Goal: Feedback & Contribution: Submit feedback/report problem

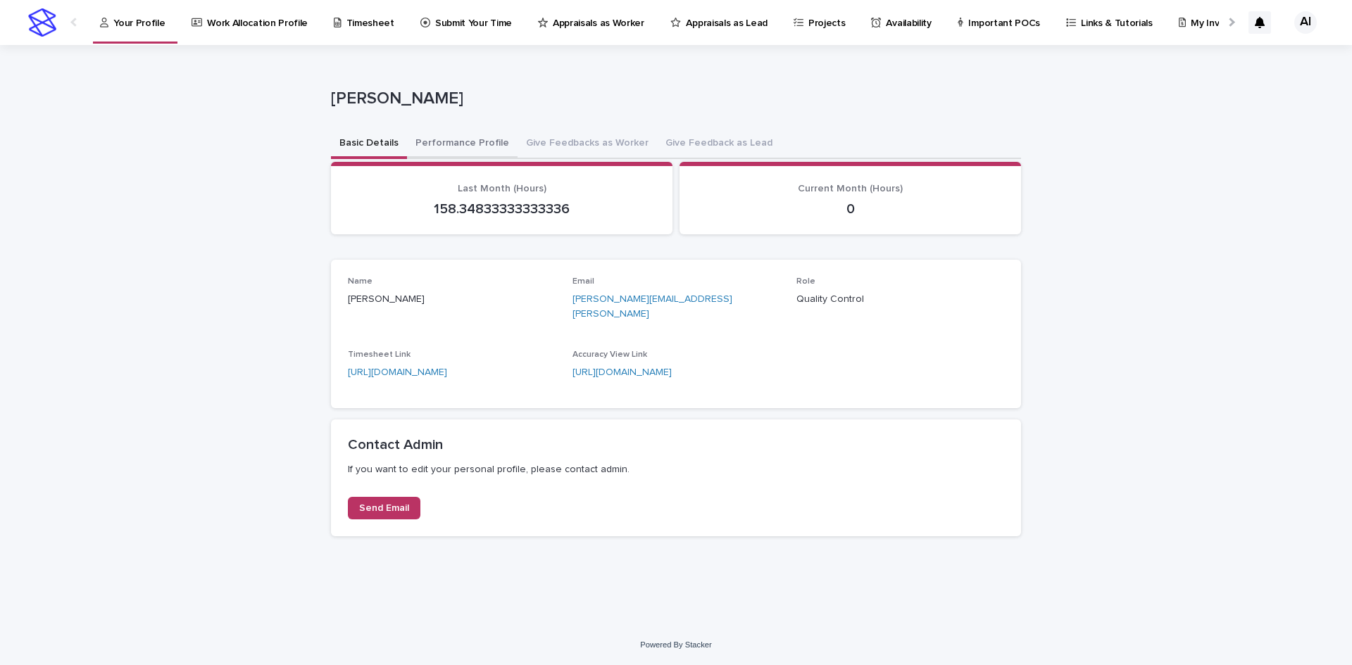
click at [473, 146] on button "Performance Profile" at bounding box center [462, 145] width 111 height 30
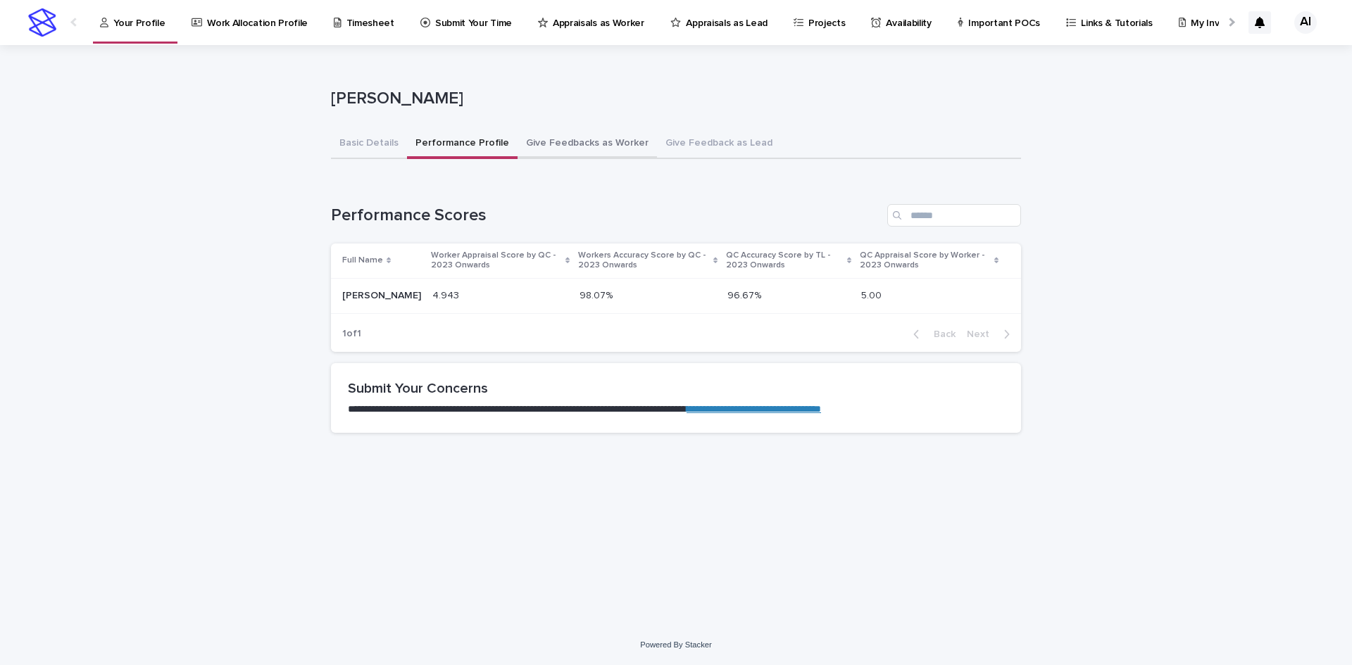
click at [563, 142] on button "Give Feedbacks as Worker" at bounding box center [587, 145] width 139 height 30
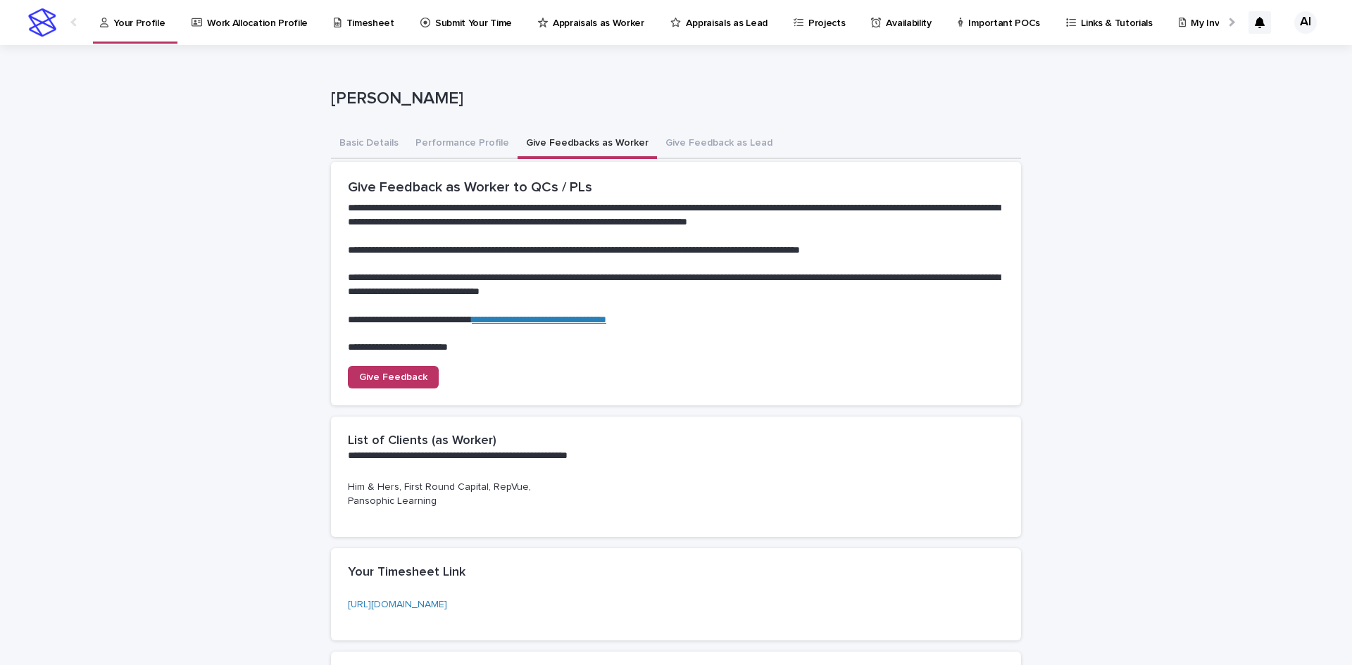
click at [392, 491] on p "Him & Hers, First Round Capital, RepVue, Pansophic Learning" at bounding box center [452, 495] width 208 height 30
click at [382, 510] on div "Him & Hers, First Round Capital, RepVue, Pansophic Learning" at bounding box center [452, 500] width 208 height 41
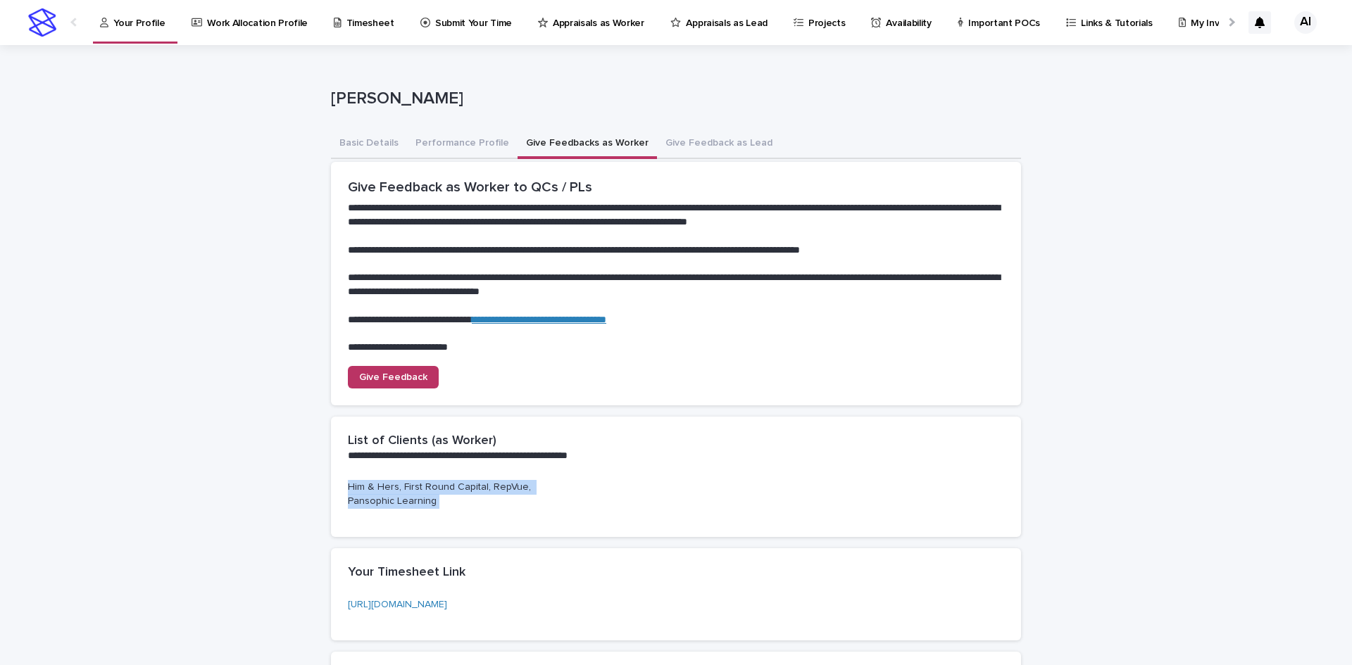
click at [382, 510] on div "Him & Hers, First Round Capital, RepVue, Pansophic Learning" at bounding box center [452, 500] width 208 height 41
click at [385, 492] on p "Him & Hers, First Round Capital, RepVue, Pansophic Learning" at bounding box center [452, 495] width 208 height 30
click at [385, 504] on p "Him & Hers, First Round Capital, RepVue, Pansophic Learning" at bounding box center [452, 495] width 208 height 30
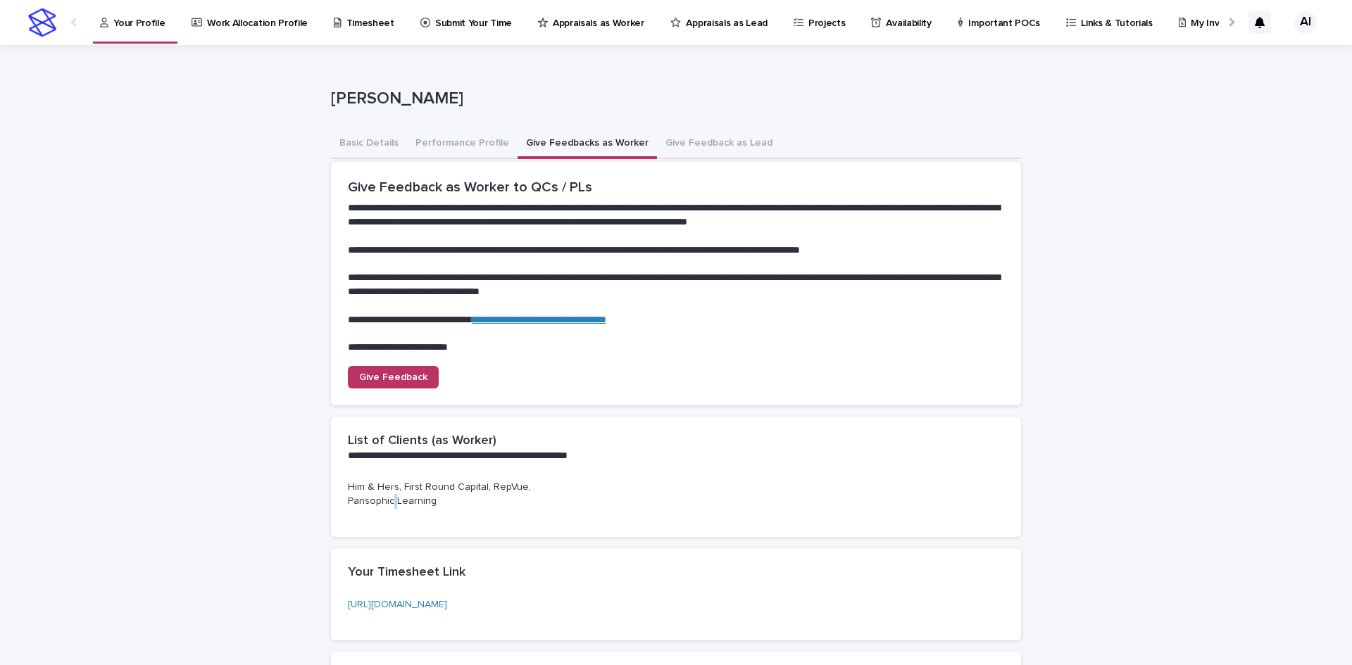
click at [385, 504] on p "Him & Hers, First Round Capital, RepVue, Pansophic Learning" at bounding box center [452, 495] width 208 height 30
click at [415, 496] on p "Him & Hers, First Round Capital, RepVue, Pansophic Learning" at bounding box center [452, 495] width 208 height 30
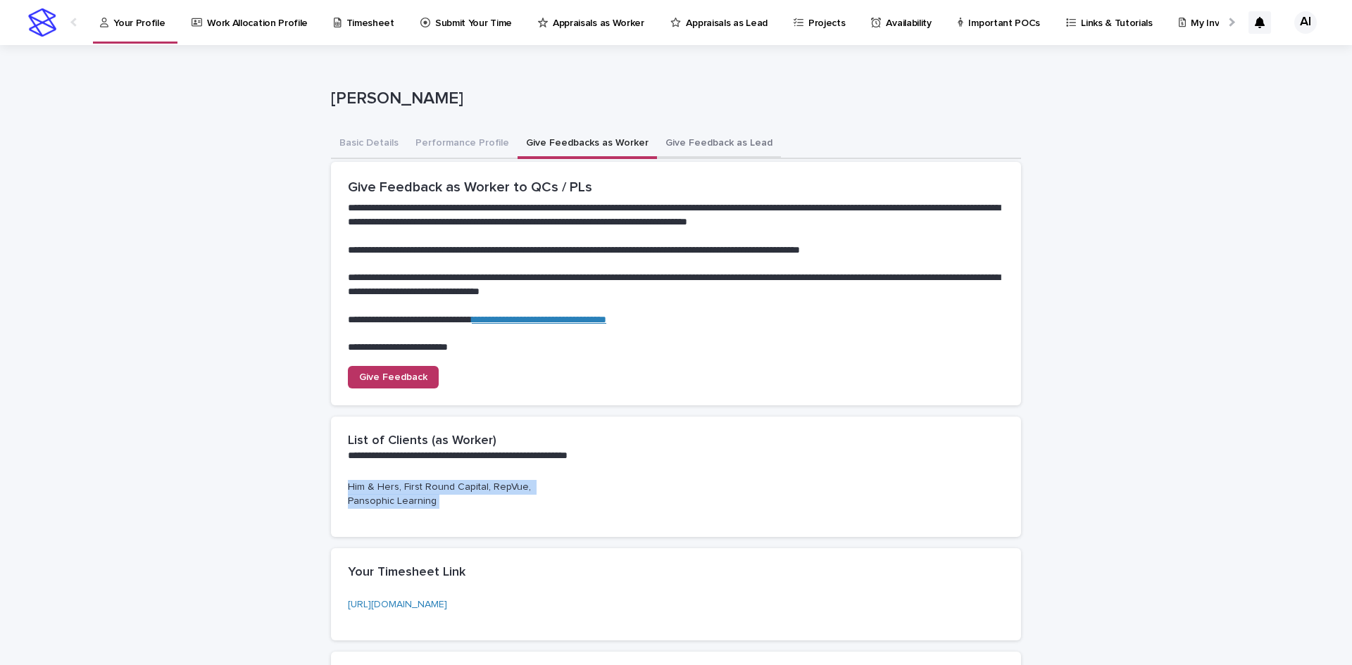
click at [698, 142] on button "Give Feedback as Lead" at bounding box center [719, 145] width 124 height 30
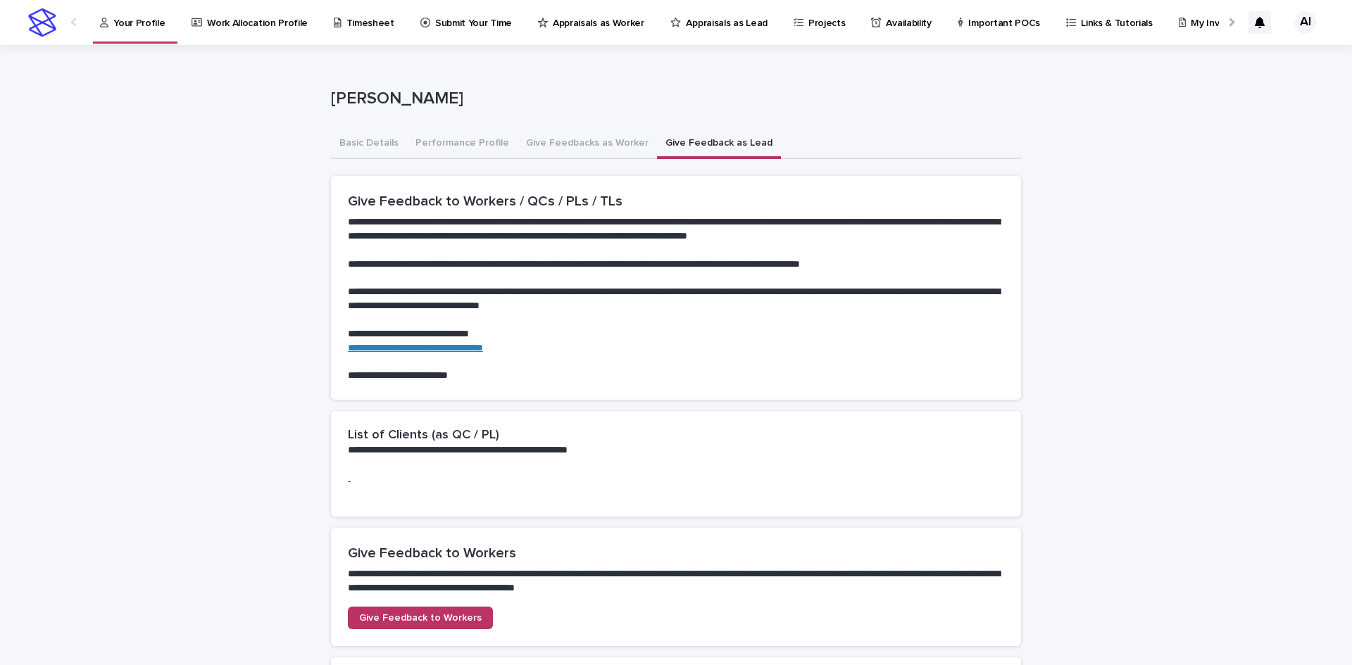
click at [496, 453] on p "**********" at bounding box center [673, 451] width 651 height 14
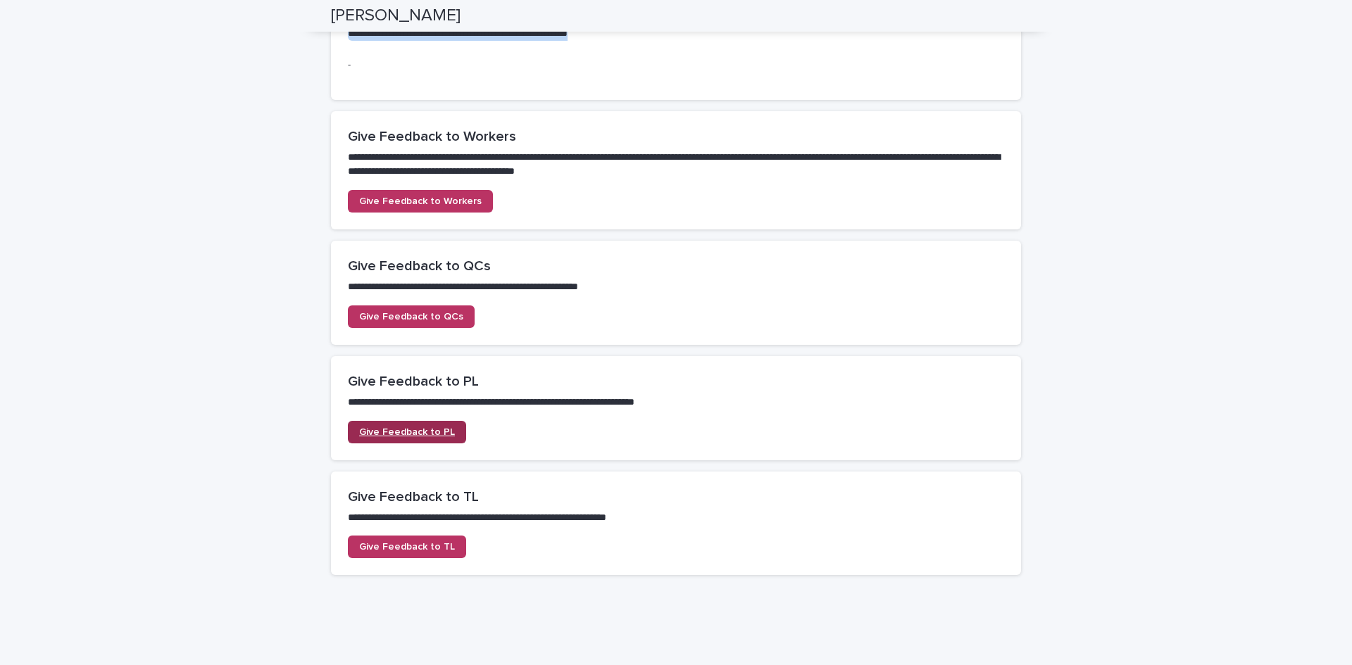
scroll to position [418, 0]
click at [413, 425] on link "Give Feedback to PL" at bounding box center [407, 431] width 118 height 23
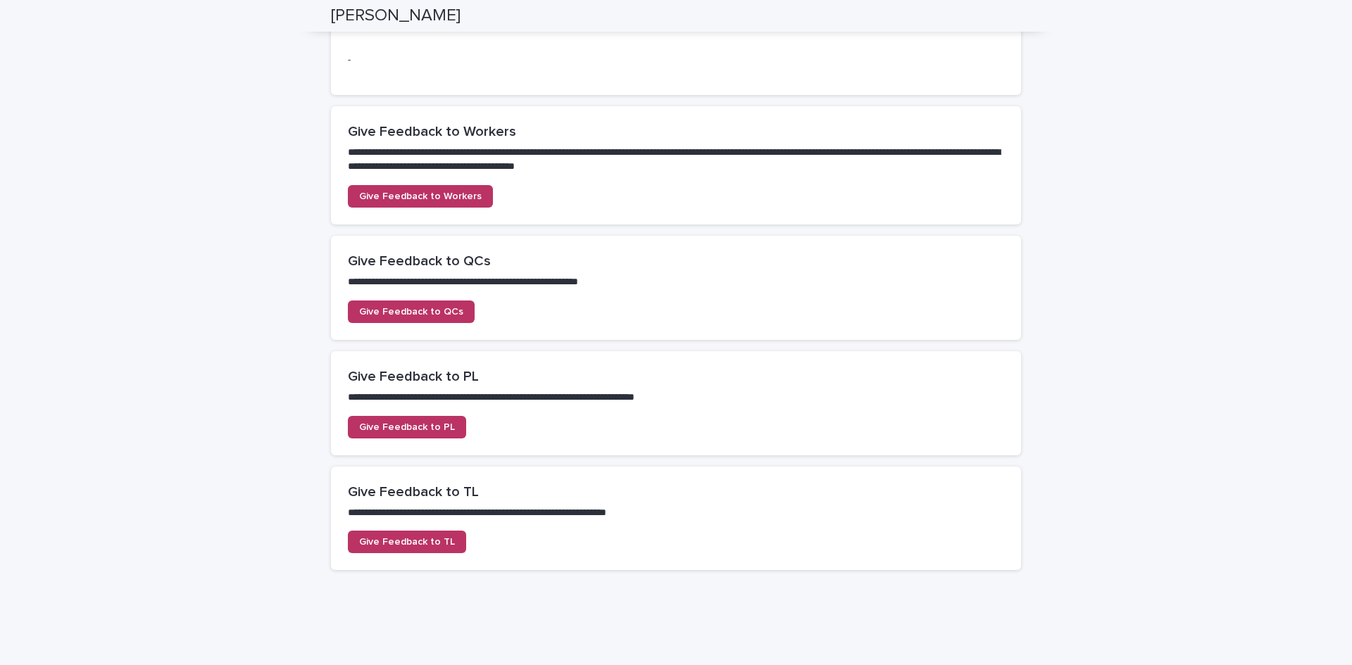
scroll to position [423, 0]
drag, startPoint x: 414, startPoint y: 412, endPoint x: 586, endPoint y: 437, distance: 173.6
click at [710, 429] on section "**********" at bounding box center [676, 403] width 690 height 104
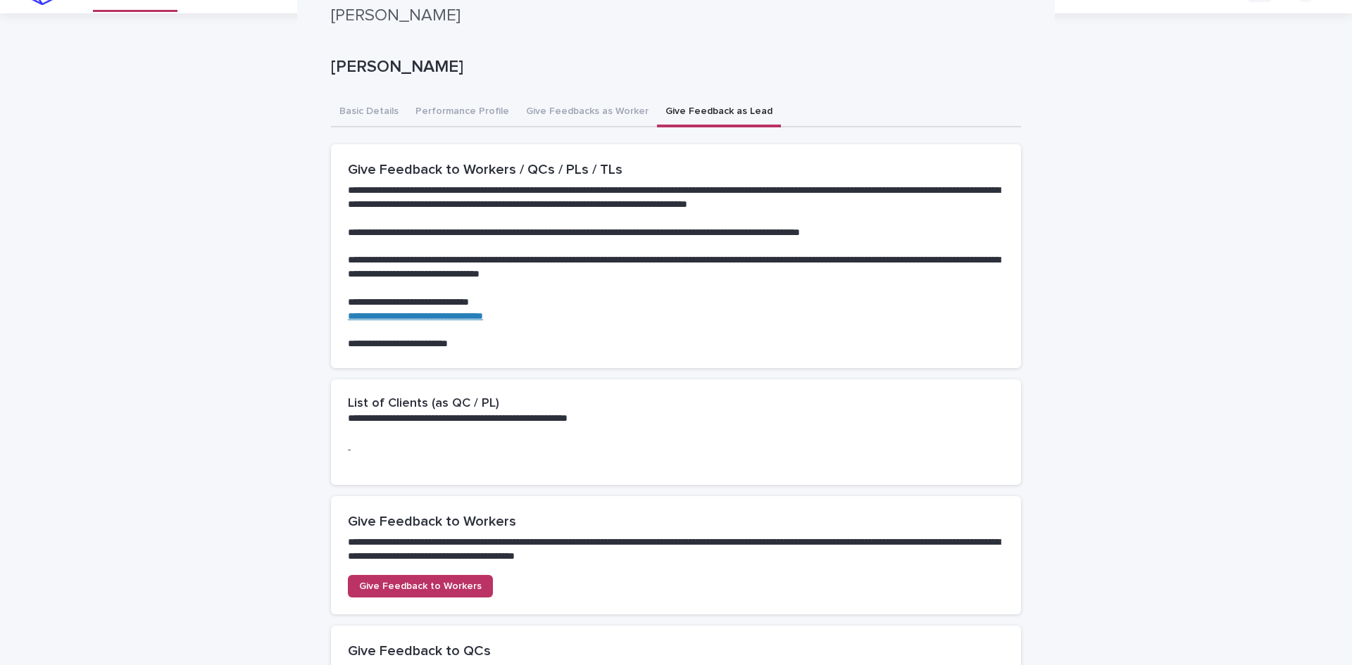
scroll to position [0, 0]
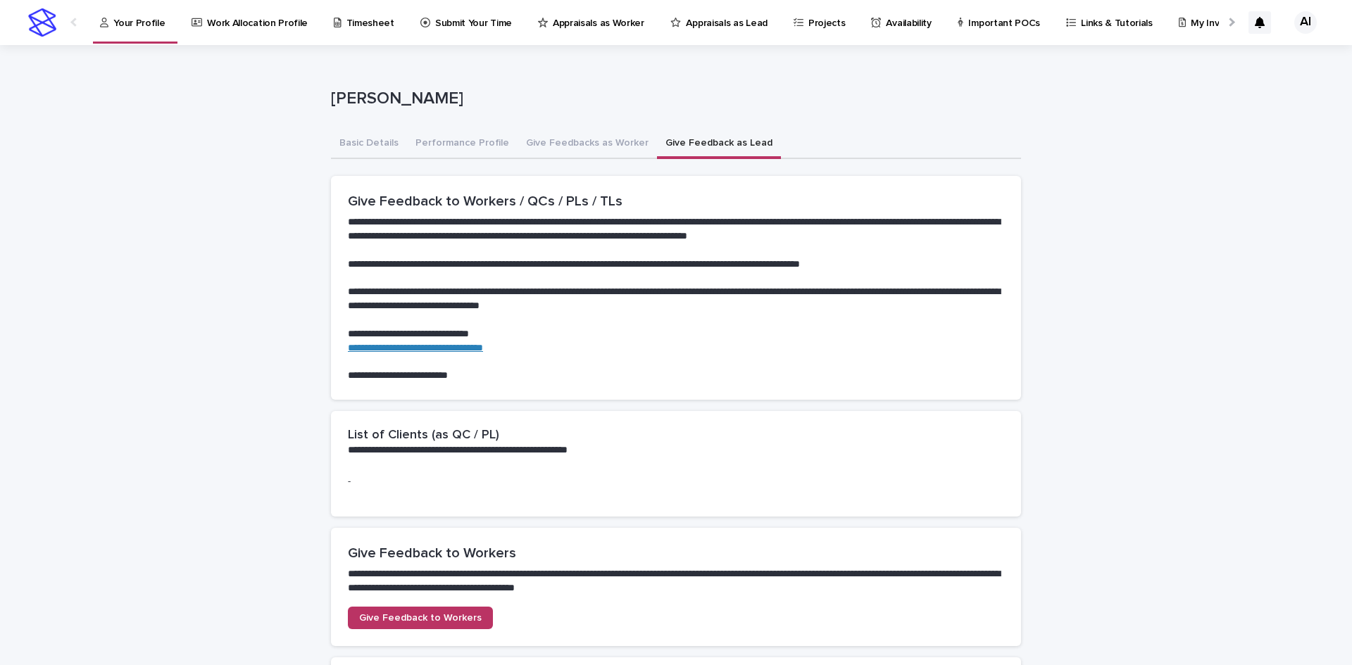
click at [104, 20] on icon at bounding box center [104, 23] width 8 height 10
